Goal: Use online tool/utility: Utilize a website feature to perform a specific function

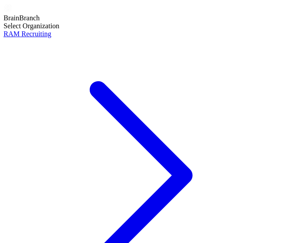
click at [143, 68] on div "Select Organization RAM Recruiting" at bounding box center [141, 168] width 275 height 293
click at [93, 38] on div "RAM Recruiting" at bounding box center [141, 34] width 275 height 8
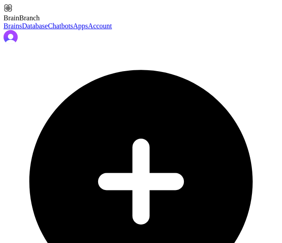
click at [88, 30] on link "Account" at bounding box center [100, 26] width 24 height 8
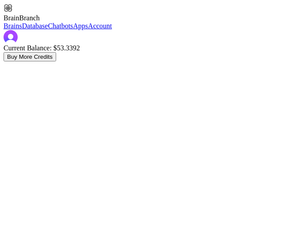
click at [22, 30] on link "Brains" at bounding box center [13, 26] width 19 height 8
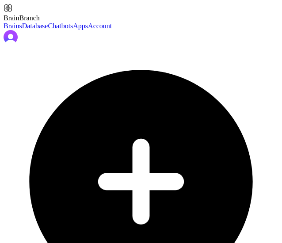
click at [38, 30] on link "Database" at bounding box center [35, 26] width 26 height 8
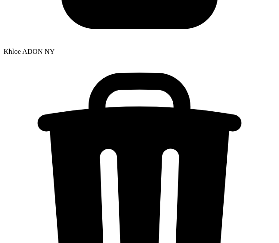
type input "**********"
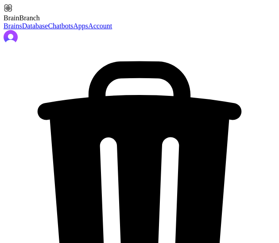
click at [22, 30] on link "Brains" at bounding box center [13, 26] width 19 height 8
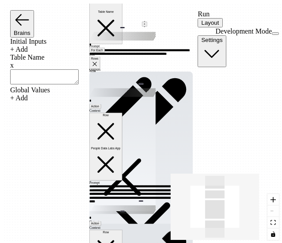
click at [79, 85] on textarea at bounding box center [44, 77] width 69 height 15
paste textarea "**********"
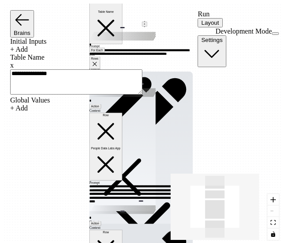
type textarea "**********"
click at [198, 15] on span "Run" at bounding box center [204, 14] width 12 height 8
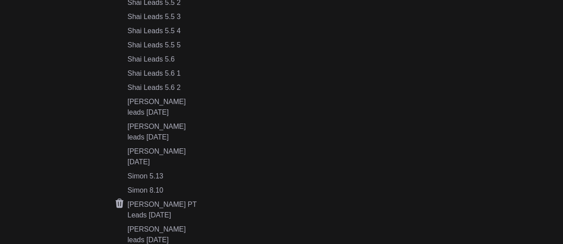
scroll to position [431, 0]
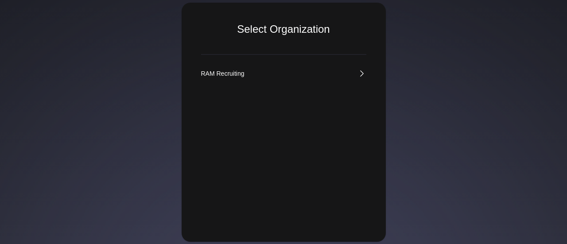
click at [312, 73] on link "RAM Recruiting" at bounding box center [283, 73] width 165 height 9
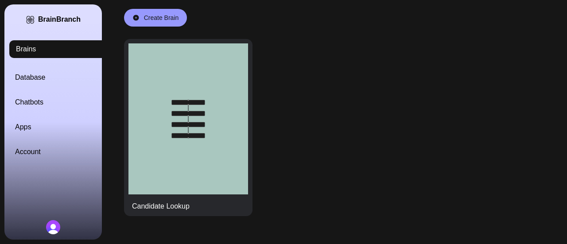
click at [35, 80] on link "Database" at bounding box center [63, 77] width 97 height 11
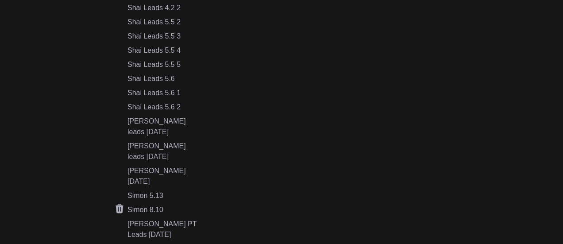
scroll to position [416, 0]
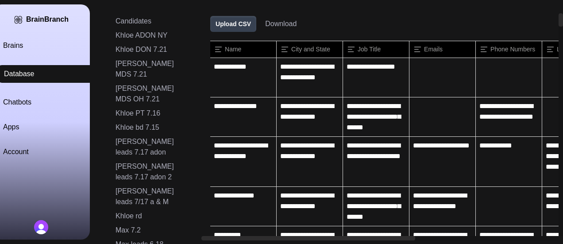
click at [286, 23] on button "Download" at bounding box center [280, 24] width 31 height 11
click at [199, 66] on icon at bounding box center [202, 66] width 11 height 11
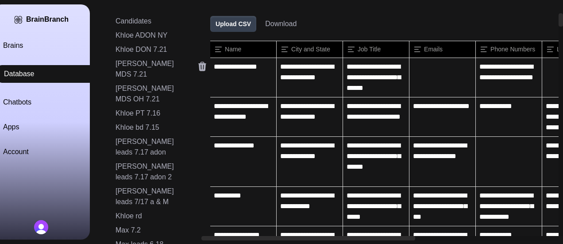
click at [199, 66] on icon at bounding box center [202, 66] width 11 height 11
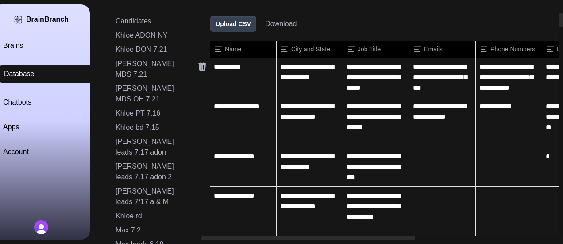
click at [199, 66] on icon at bounding box center [202, 66] width 11 height 11
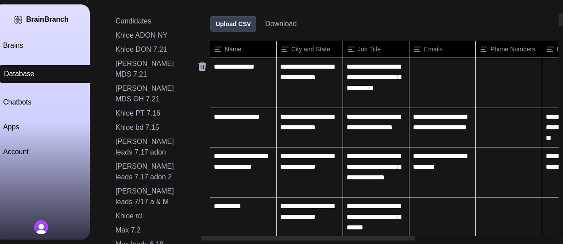
click at [199, 66] on icon at bounding box center [202, 66] width 11 height 11
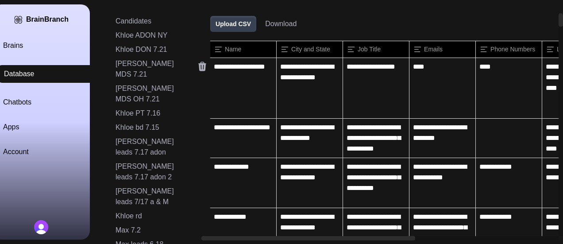
click at [199, 66] on icon at bounding box center [202, 66] width 11 height 11
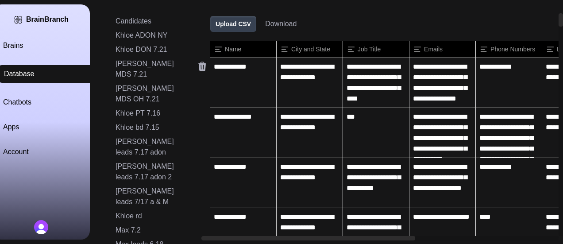
click at [199, 66] on icon at bounding box center [202, 66] width 11 height 11
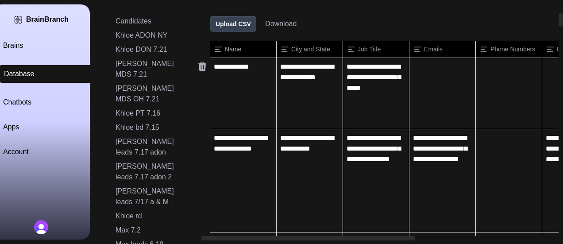
click at [199, 66] on icon at bounding box center [202, 66] width 11 height 11
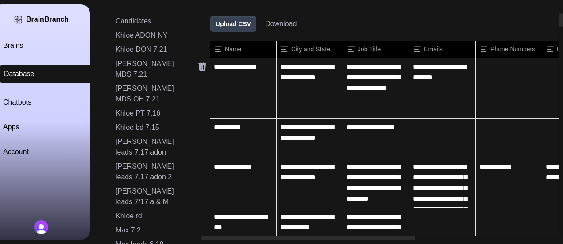
click at [199, 66] on icon at bounding box center [202, 66] width 11 height 11
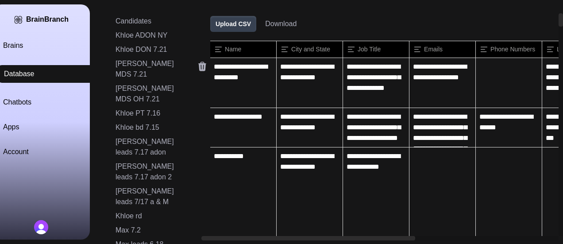
click at [199, 66] on icon at bounding box center [202, 66] width 11 height 11
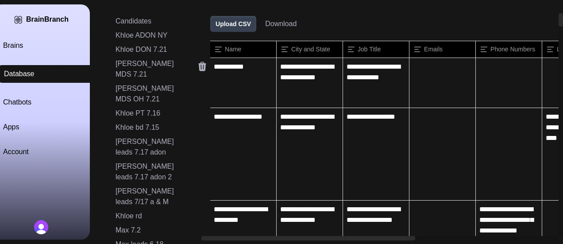
click at [199, 66] on icon at bounding box center [202, 66] width 11 height 11
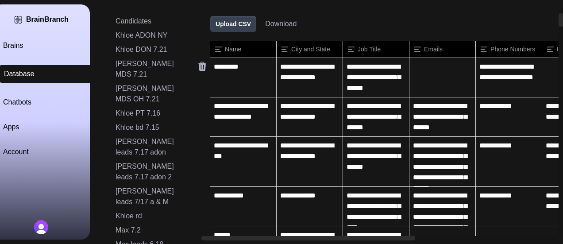
click at [199, 66] on icon at bounding box center [202, 66] width 11 height 11
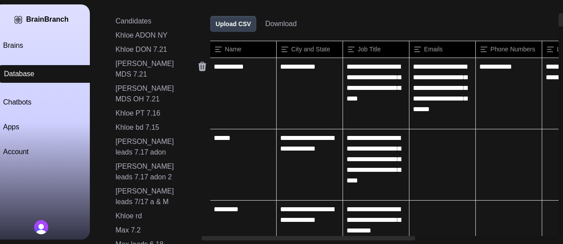
click at [199, 66] on icon at bounding box center [202, 66] width 11 height 11
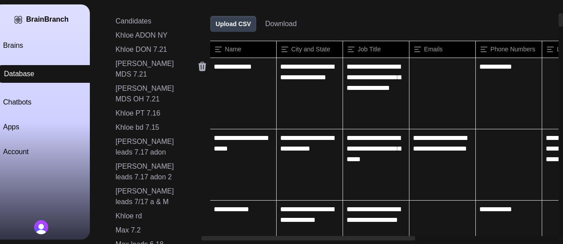
click at [199, 66] on icon at bounding box center [202, 66] width 11 height 11
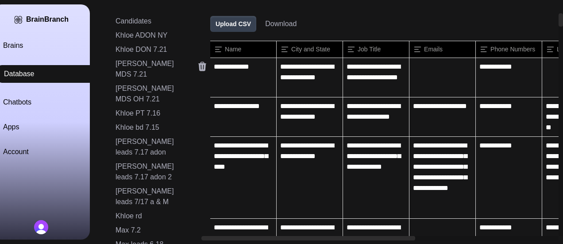
click at [199, 66] on icon at bounding box center [202, 66] width 11 height 11
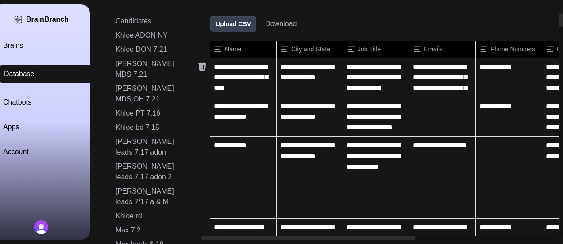
click at [199, 66] on icon at bounding box center [202, 66] width 11 height 11
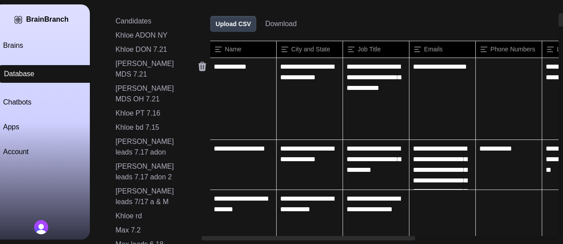
click at [199, 66] on icon at bounding box center [202, 66] width 11 height 11
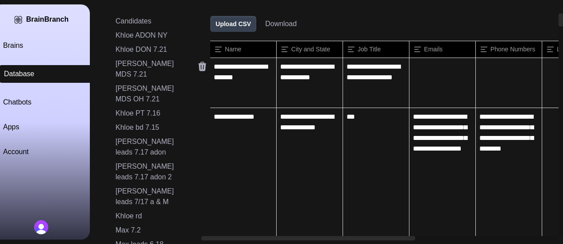
click at [199, 66] on icon at bounding box center [202, 66] width 11 height 11
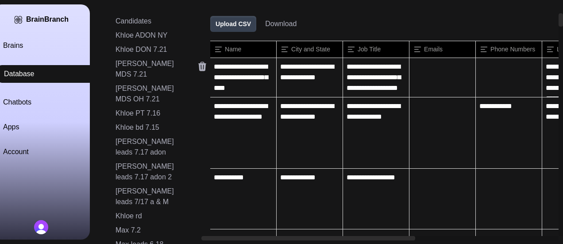
click at [199, 66] on icon at bounding box center [202, 66] width 11 height 11
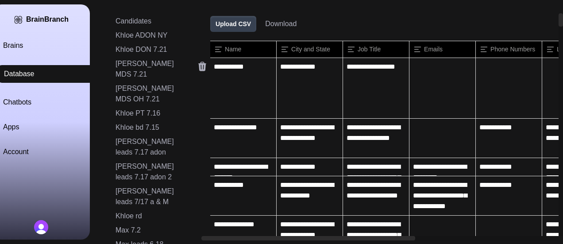
click at [199, 66] on icon at bounding box center [202, 66] width 11 height 11
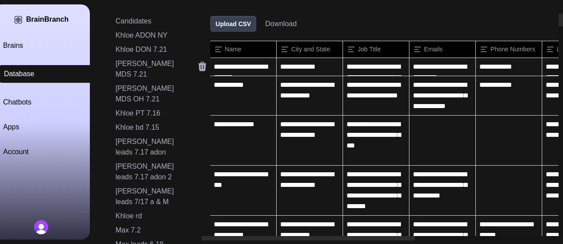
click at [199, 66] on icon at bounding box center [202, 66] width 11 height 11
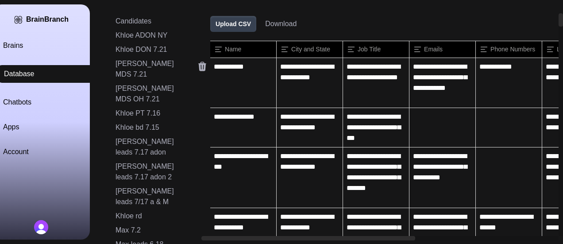
click at [199, 66] on icon at bounding box center [202, 66] width 11 height 11
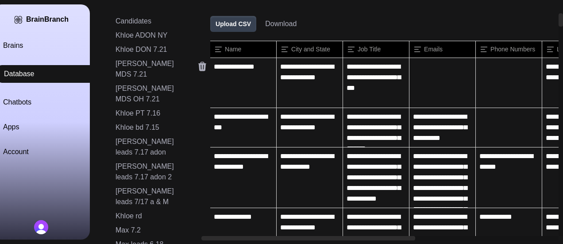
click at [199, 66] on icon at bounding box center [202, 66] width 11 height 11
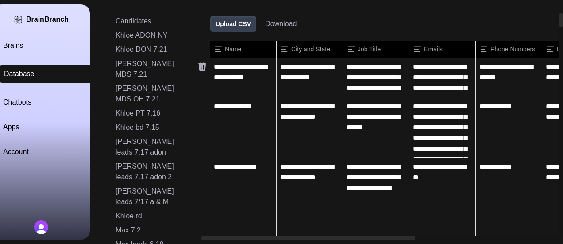
click at [199, 66] on icon at bounding box center [202, 66] width 11 height 11
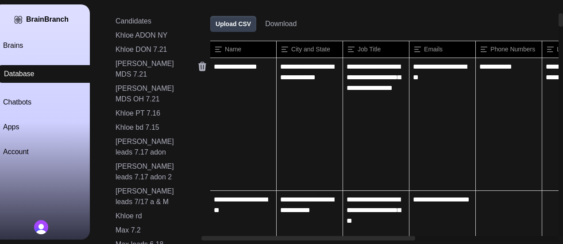
click at [199, 66] on icon at bounding box center [202, 66] width 11 height 11
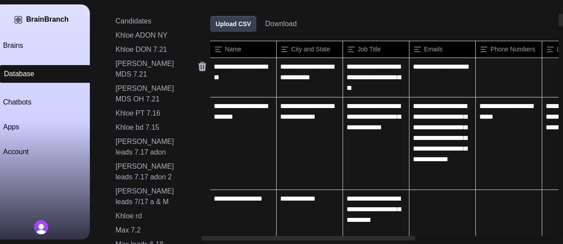
click at [199, 66] on icon at bounding box center [202, 66] width 11 height 11
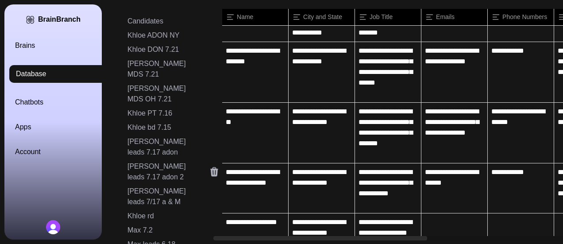
click at [216, 167] on icon at bounding box center [214, 171] width 8 height 9
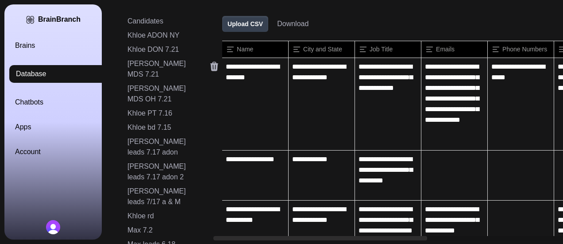
click at [216, 67] on icon at bounding box center [214, 66] width 8 height 9
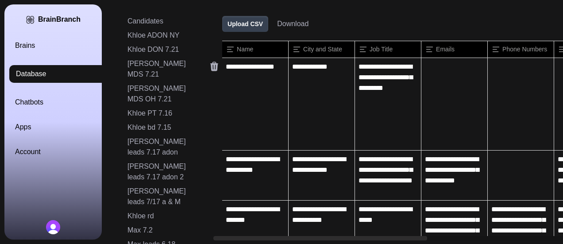
click at [216, 67] on icon at bounding box center [214, 66] width 8 height 9
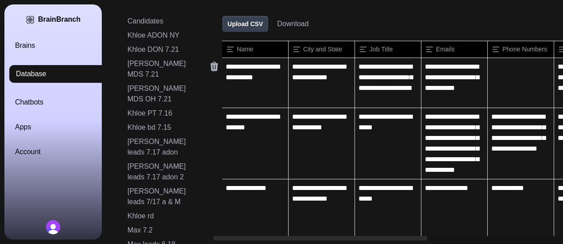
click at [216, 67] on icon at bounding box center [214, 66] width 8 height 9
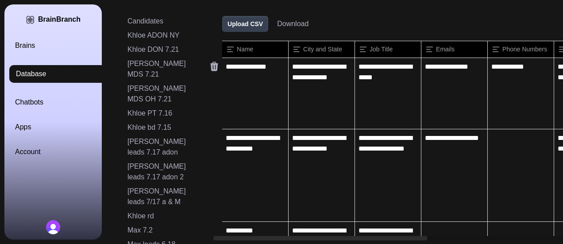
click at [216, 67] on icon at bounding box center [214, 66] width 8 height 9
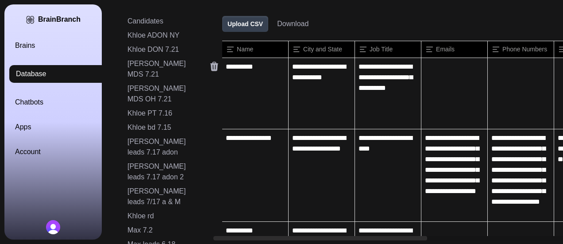
click at [216, 67] on icon at bounding box center [214, 66] width 8 height 9
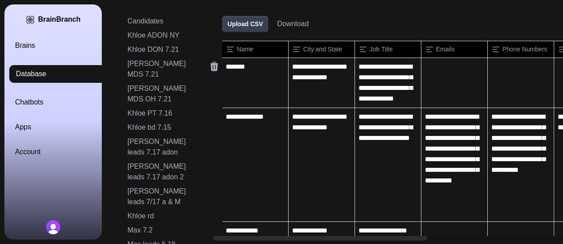
click at [216, 67] on icon at bounding box center [214, 66] width 8 height 9
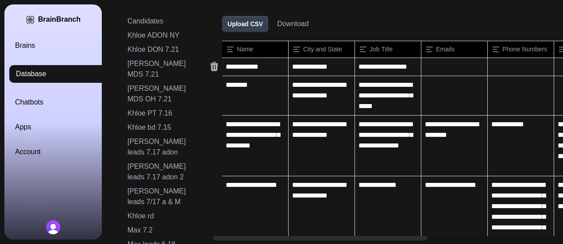
click at [216, 67] on icon at bounding box center [214, 66] width 8 height 9
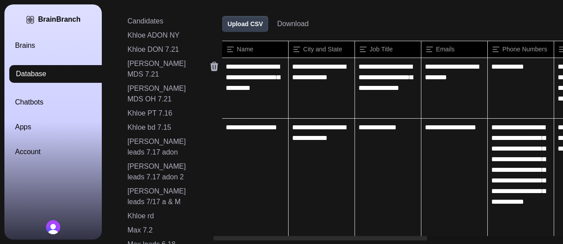
click at [216, 67] on icon at bounding box center [214, 66] width 8 height 9
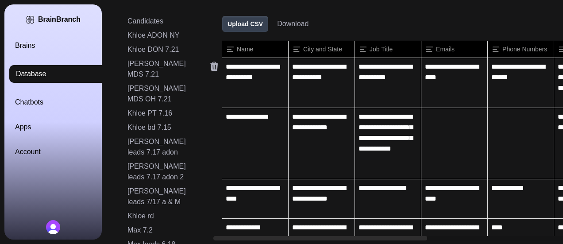
click at [216, 67] on icon at bounding box center [214, 66] width 8 height 9
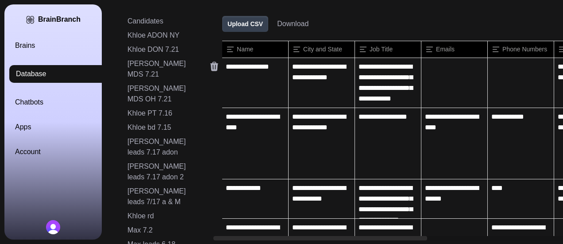
click at [216, 67] on icon at bounding box center [214, 66] width 8 height 9
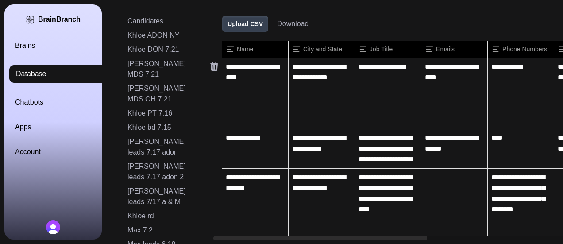
click at [216, 67] on icon at bounding box center [214, 66] width 8 height 9
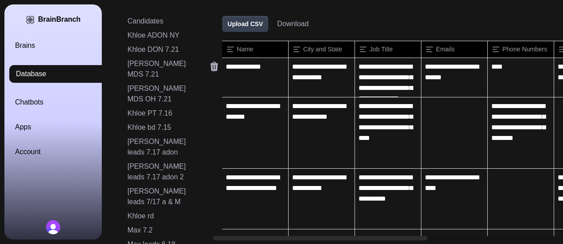
click at [216, 67] on icon at bounding box center [214, 66] width 8 height 9
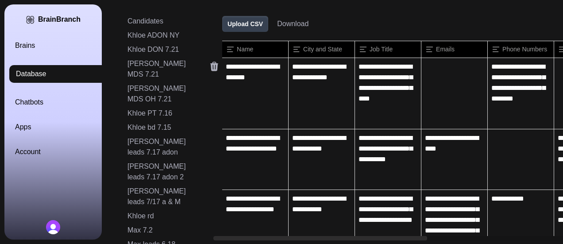
click at [216, 67] on icon at bounding box center [214, 66] width 8 height 9
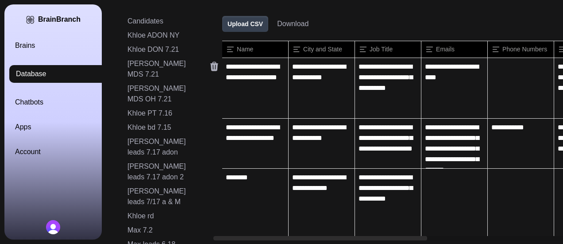
click at [216, 67] on icon at bounding box center [214, 66] width 8 height 9
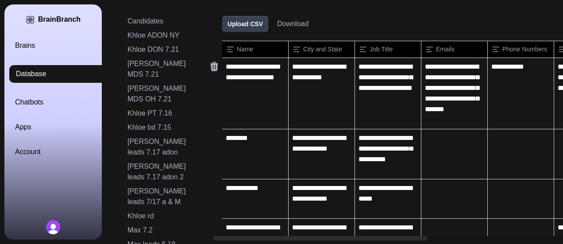
click at [216, 67] on icon at bounding box center [214, 66] width 8 height 9
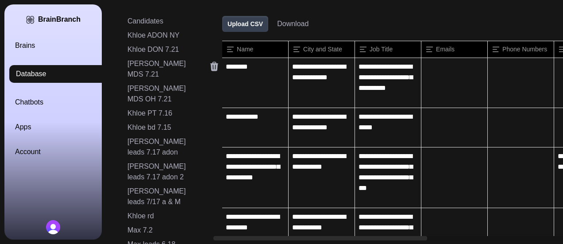
click at [216, 67] on icon at bounding box center [214, 66] width 8 height 9
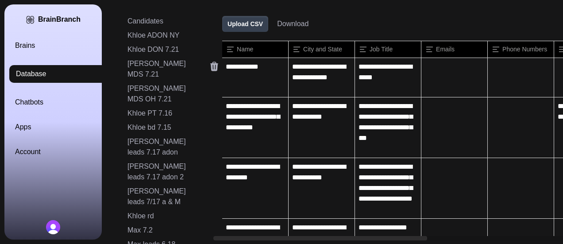
click at [216, 67] on icon at bounding box center [214, 66] width 8 height 9
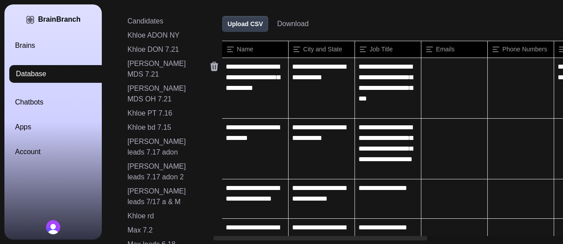
click at [216, 67] on icon at bounding box center [214, 66] width 8 height 9
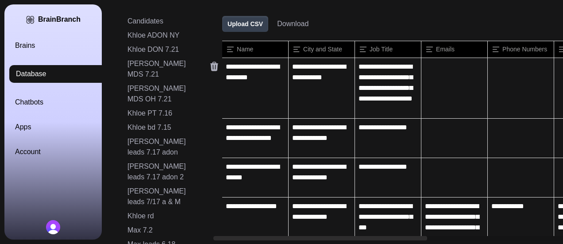
click at [216, 67] on icon at bounding box center [214, 66] width 8 height 9
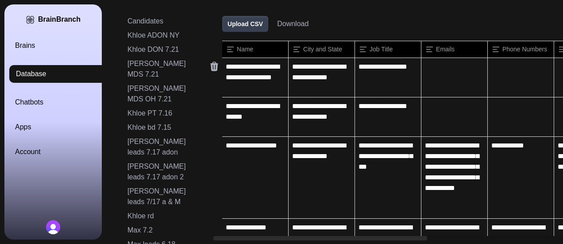
click at [216, 67] on icon at bounding box center [214, 66] width 8 height 9
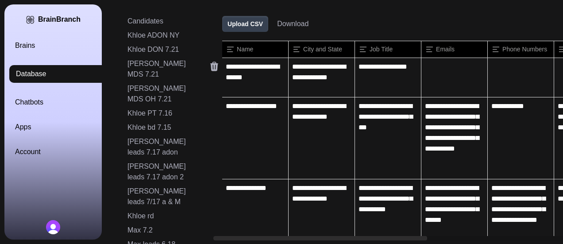
click at [216, 67] on icon at bounding box center [214, 66] width 8 height 9
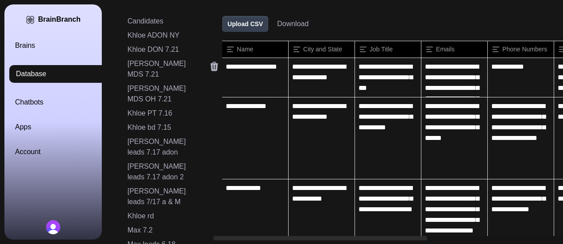
click at [216, 67] on icon at bounding box center [214, 66] width 8 height 9
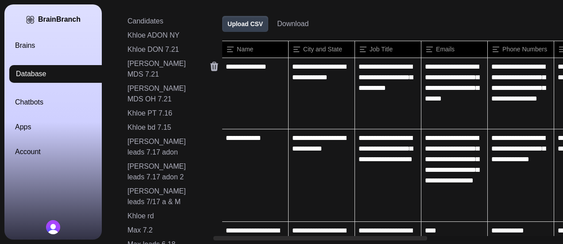
click at [216, 67] on icon at bounding box center [214, 66] width 8 height 9
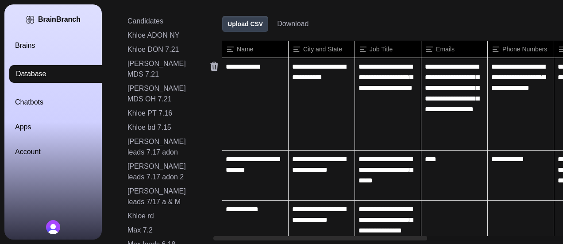
click at [216, 67] on icon at bounding box center [214, 66] width 8 height 9
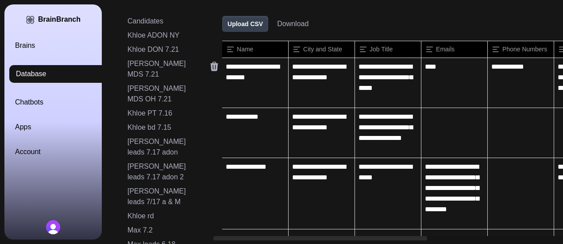
click at [216, 67] on icon at bounding box center [214, 66] width 8 height 9
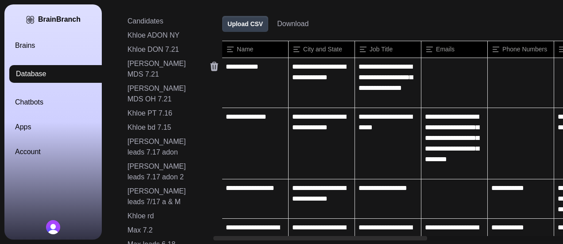
click at [216, 67] on icon at bounding box center [214, 66] width 8 height 9
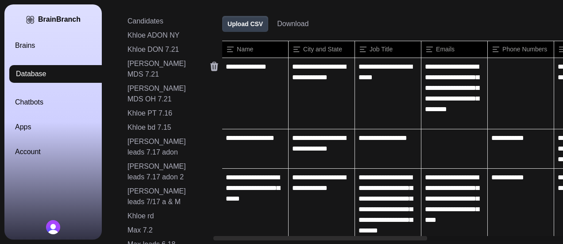
click at [216, 67] on icon at bounding box center [214, 66] width 8 height 9
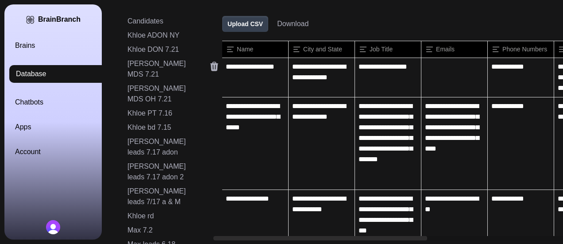
click at [216, 67] on icon at bounding box center [214, 66] width 8 height 9
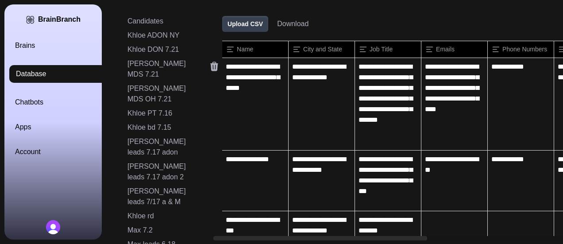
click at [216, 67] on icon at bounding box center [214, 66] width 8 height 9
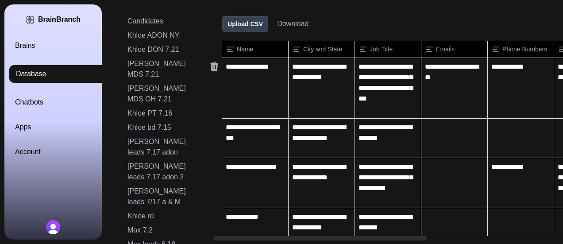
click at [216, 67] on icon at bounding box center [214, 66] width 8 height 9
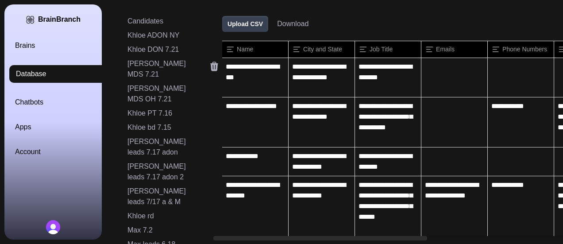
click at [216, 67] on icon at bounding box center [214, 66] width 8 height 9
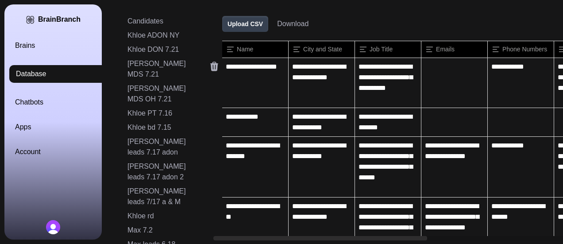
click at [216, 67] on icon at bounding box center [214, 66] width 8 height 9
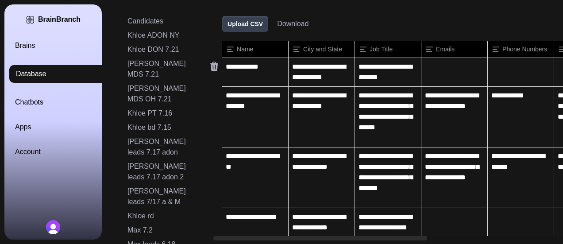
click at [216, 67] on icon at bounding box center [214, 66] width 8 height 9
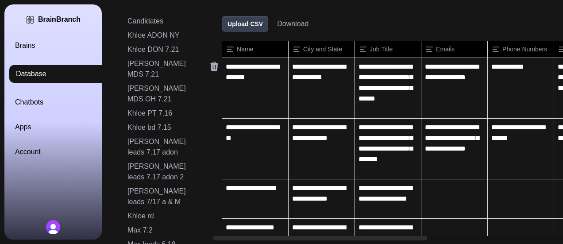
click at [216, 67] on icon at bounding box center [214, 66] width 8 height 9
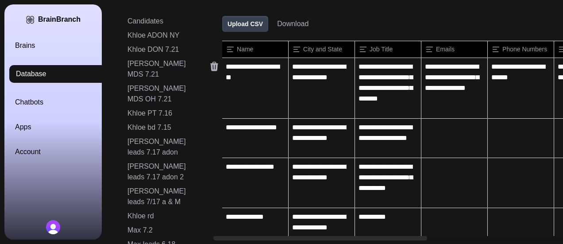
click at [215, 67] on icon at bounding box center [214, 66] width 11 height 11
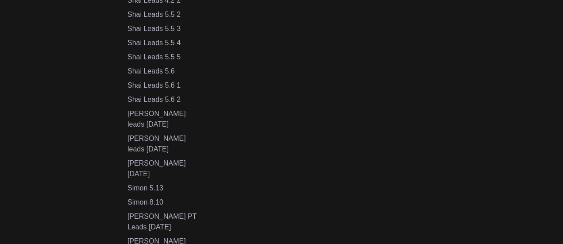
scroll to position [414, 0]
drag, startPoint x: 185, startPoint y: 173, endPoint x: 122, endPoint y: 174, distance: 62.9
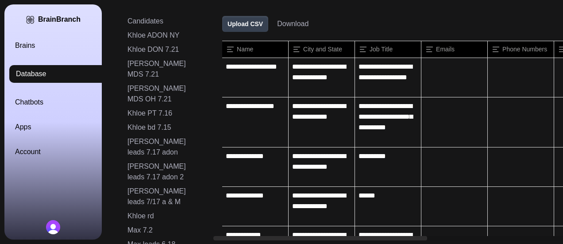
copy div "Simon leads 8.20"
click at [36, 47] on link "Brains" at bounding box center [63, 45] width 97 height 11
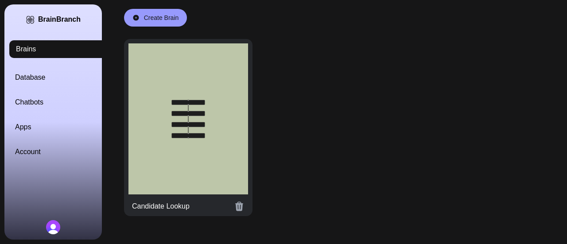
click at [159, 104] on div at bounding box center [188, 118] width 120 height 151
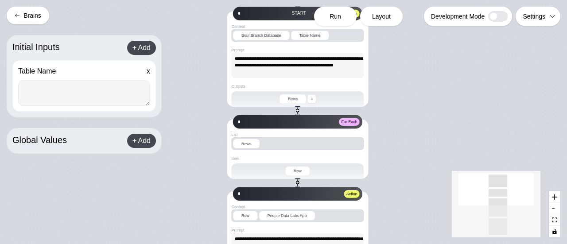
click at [86, 93] on textarea at bounding box center [84, 93] width 132 height 26
paste textarea "**********"
type textarea "**********"
click at [343, 16] on div "Run" at bounding box center [335, 16] width 42 height 19
click at [336, 17] on span "Run" at bounding box center [335, 16] width 12 height 9
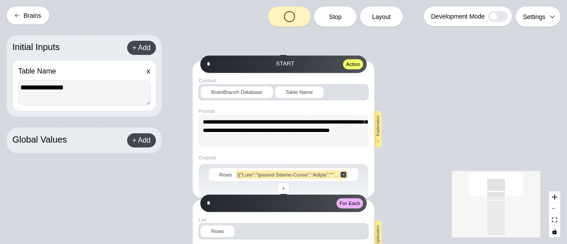
click at [476, 115] on div "**********" at bounding box center [283, 122] width 567 height 244
click at [27, 20] on button "Brains" at bounding box center [28, 16] width 42 height 18
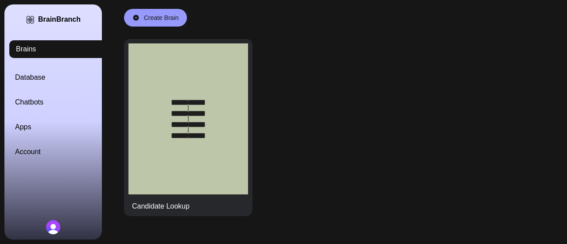
click at [41, 75] on link "Database" at bounding box center [63, 77] width 97 height 11
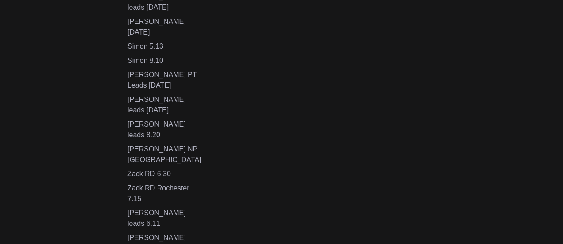
scroll to position [576, 0]
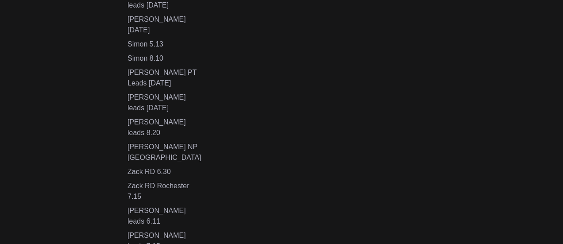
type input "**********"
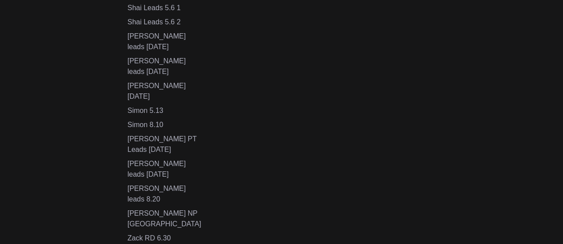
scroll to position [497, 0]
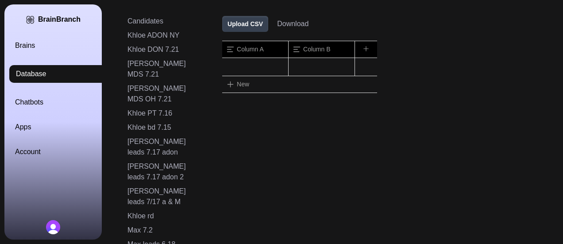
click at [257, 23] on button "Upload CSV" at bounding box center [245, 24] width 46 height 16
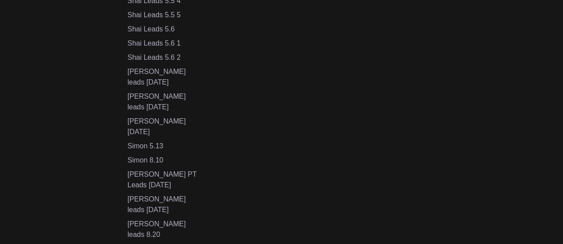
scroll to position [484, 0]
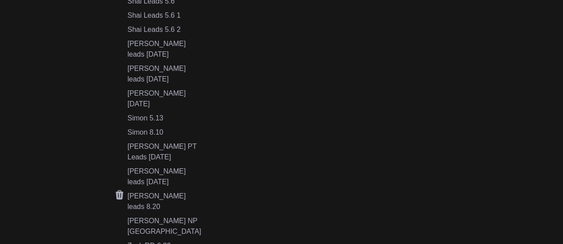
click at [170, 191] on div "Simon leads 8.20" at bounding box center [164, 201] width 74 height 21
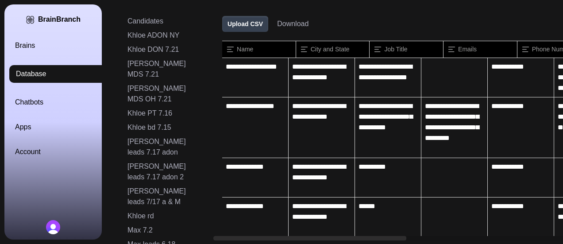
click at [300, 21] on button "Download" at bounding box center [292, 24] width 31 height 11
click at [212, 68] on icon at bounding box center [214, 66] width 8 height 9
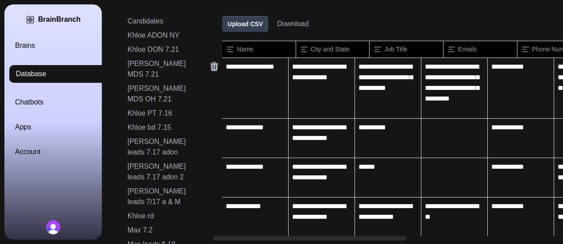
click at [212, 68] on icon at bounding box center [214, 66] width 8 height 9
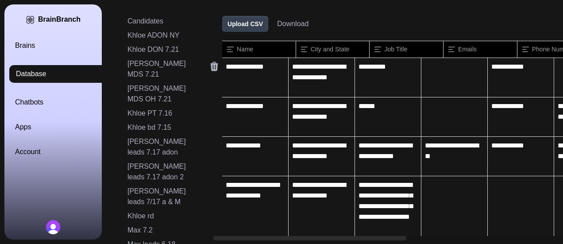
click at [212, 68] on icon at bounding box center [214, 66] width 8 height 9
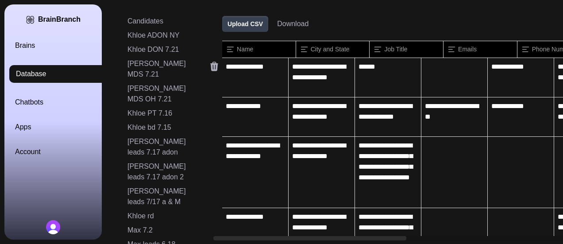
click at [212, 68] on icon at bounding box center [214, 66] width 8 height 9
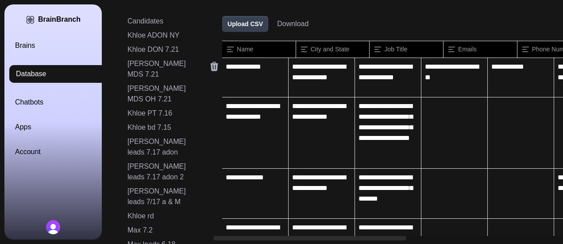
click at [212, 68] on icon at bounding box center [214, 66] width 8 height 9
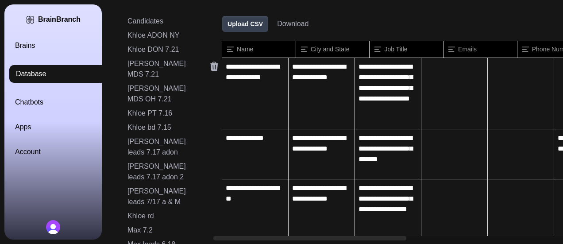
click at [212, 68] on icon at bounding box center [214, 66] width 8 height 9
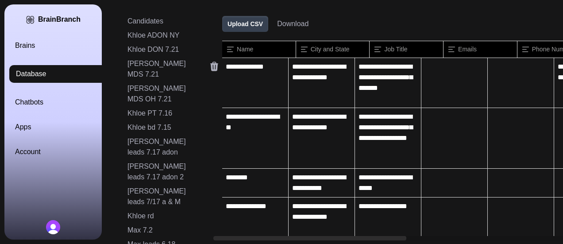
click at [212, 68] on icon at bounding box center [214, 66] width 8 height 9
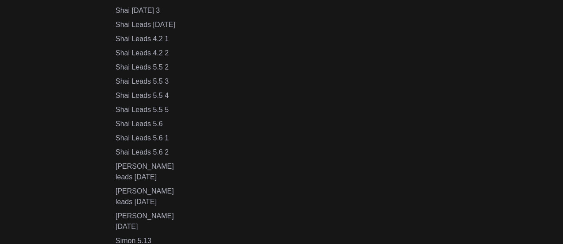
scroll to position [364, 14]
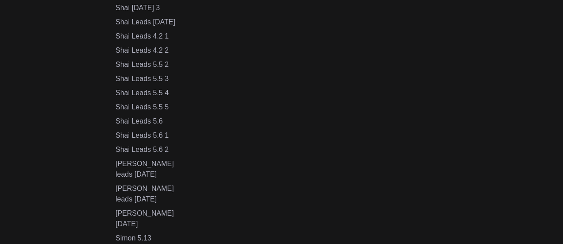
drag, startPoint x: 172, startPoint y: 227, endPoint x: 113, endPoint y: 222, distance: 58.6
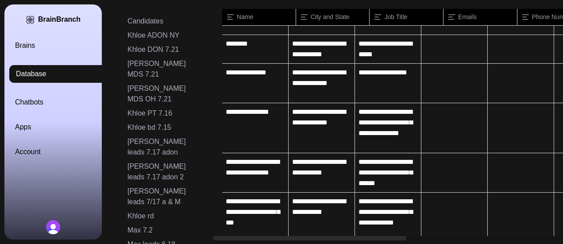
copy div "Simon leads 8.20"
click at [26, 45] on link "Brains" at bounding box center [63, 45] width 97 height 11
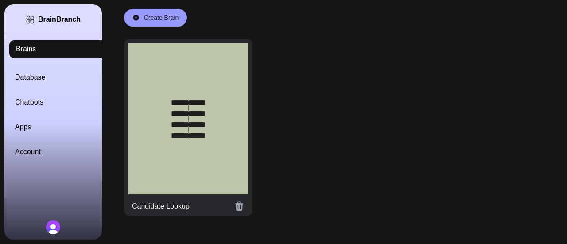
click at [158, 83] on div at bounding box center [188, 118] width 120 height 151
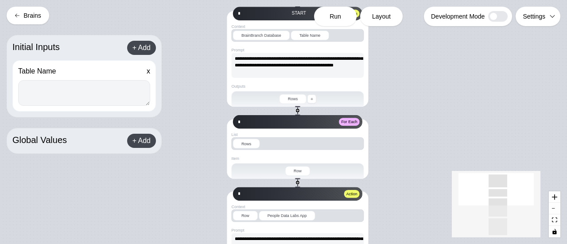
click at [70, 96] on textarea at bounding box center [84, 93] width 132 height 26
paste textarea "**********"
type textarea "**********"
click at [338, 19] on span "Run" at bounding box center [335, 16] width 12 height 9
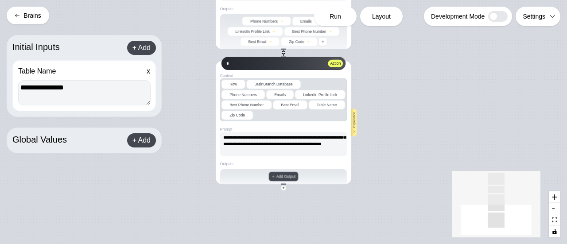
click at [39, 17] on button "Brains" at bounding box center [28, 16] width 42 height 18
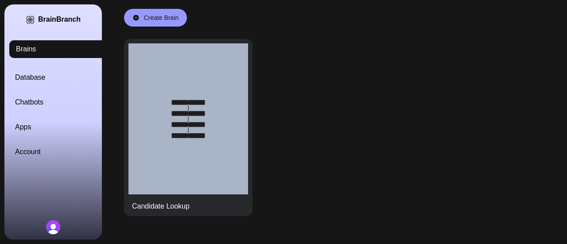
click at [50, 76] on link "Database" at bounding box center [63, 77] width 97 height 11
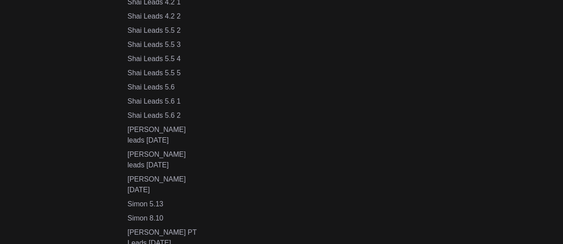
scroll to position [406, 0]
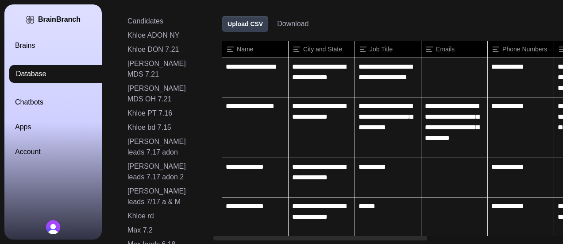
click at [298, 27] on button "Download" at bounding box center [292, 24] width 31 height 11
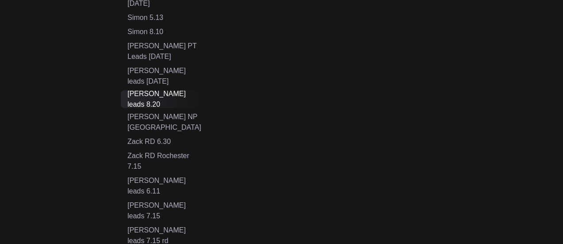
scroll to position [590, 0]
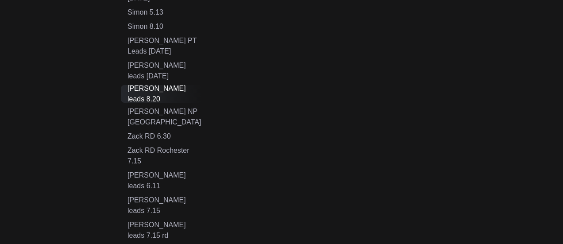
drag, startPoint x: 181, startPoint y: 138, endPoint x: 124, endPoint y: 143, distance: 57.4
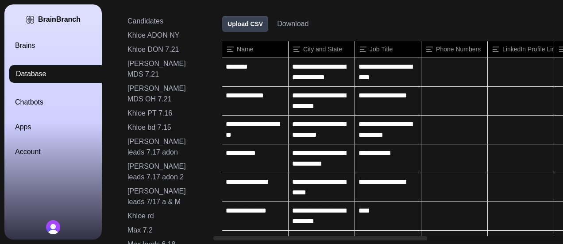
click at [36, 42] on link "Brains" at bounding box center [63, 45] width 97 height 11
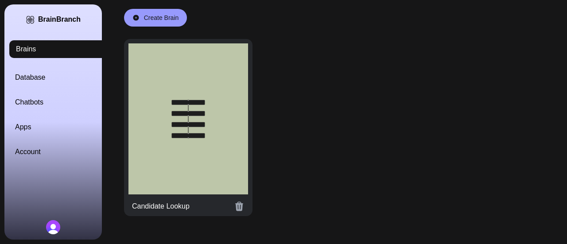
click at [162, 131] on div at bounding box center [188, 118] width 120 height 151
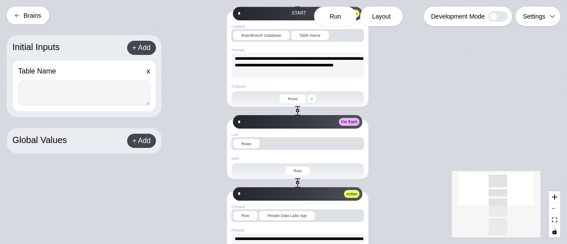
click at [63, 96] on textarea at bounding box center [84, 93] width 132 height 26
paste textarea "**********"
type textarea "**********"
click at [344, 14] on div "Run" at bounding box center [335, 16] width 42 height 19
click at [336, 16] on span "Run" at bounding box center [335, 16] width 12 height 9
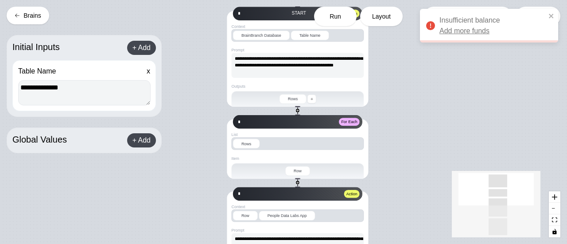
click at [466, 34] on link "Add more funds" at bounding box center [464, 31] width 50 height 11
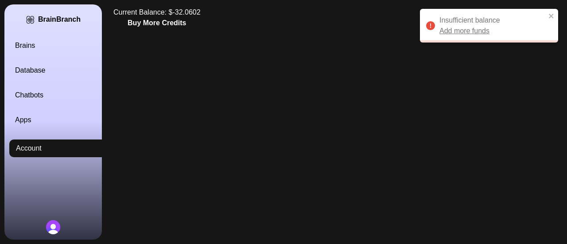
click at [149, 24] on button "Buy More Credits" at bounding box center [156, 23] width 58 height 11
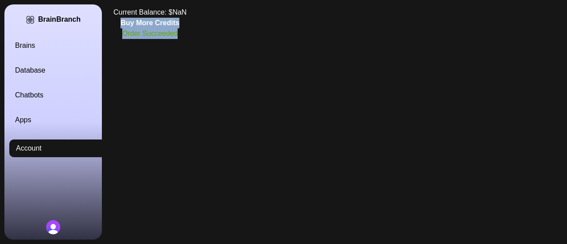
drag, startPoint x: 206, startPoint y: 54, endPoint x: 550, endPoint y: -11, distance: 349.5
click at [550, 0] on html "BrainBranch Brains Database Chatbots Apps Account Current Balance: $ NaN Buy Mo…" at bounding box center [283, 122] width 567 height 244
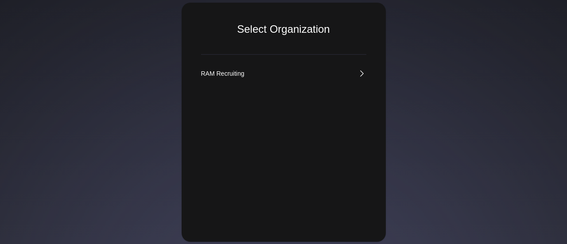
click at [231, 71] on div "RAM Recruiting" at bounding box center [222, 73] width 43 height 9
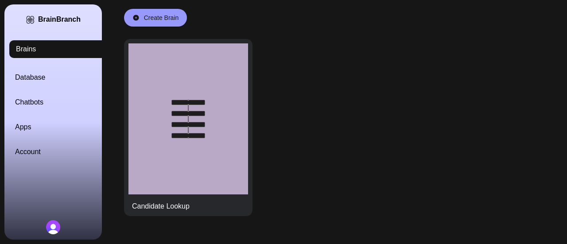
click at [35, 77] on link "Database" at bounding box center [63, 77] width 97 height 11
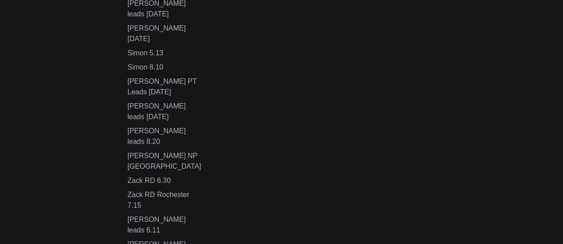
scroll to position [590, 0]
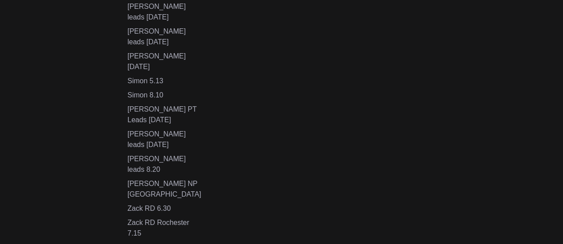
scroll to position [590, 0]
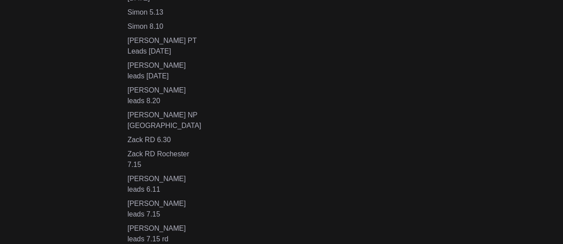
drag, startPoint x: 178, startPoint y: 136, endPoint x: 127, endPoint y: 135, distance: 51.8
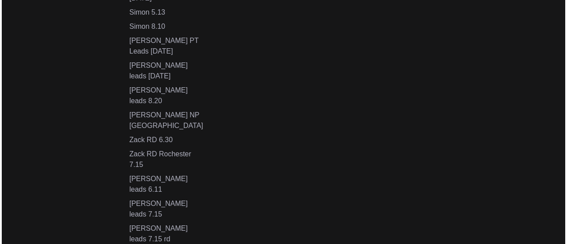
scroll to position [0, 0]
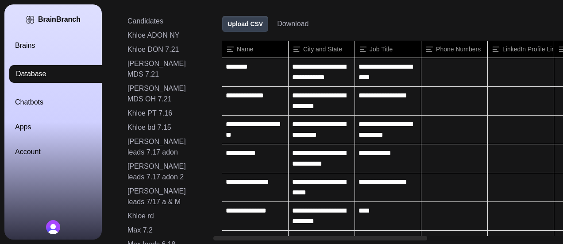
copy div "max leads 8.20"
click at [25, 44] on link "Brains" at bounding box center [63, 45] width 97 height 11
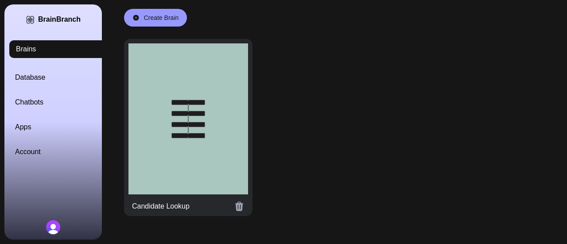
click at [197, 113] on div at bounding box center [188, 118] width 120 height 151
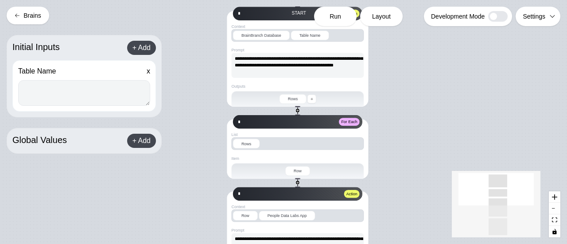
click at [72, 92] on textarea at bounding box center [84, 93] width 132 height 26
paste textarea "**********"
type textarea "**********"
click at [338, 16] on span "Run" at bounding box center [335, 16] width 12 height 9
